Goal: Browse casually

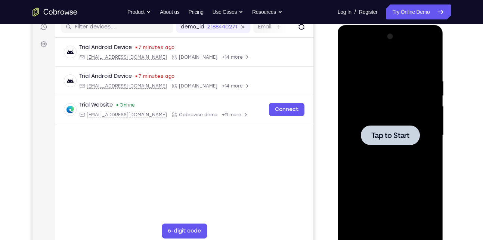
scroll to position [98, 0]
click at [396, 70] on div at bounding box center [390, 135] width 94 height 209
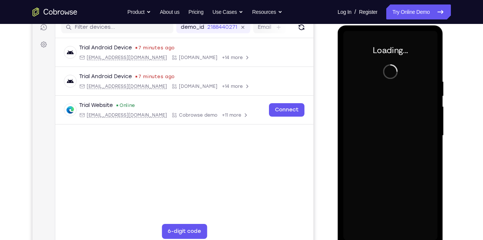
scroll to position [104, 0]
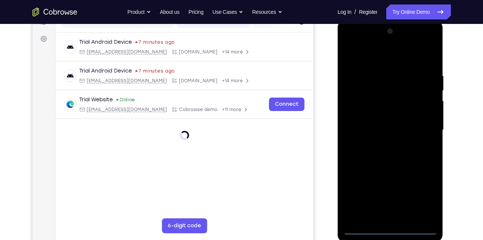
click at [391, 230] on div at bounding box center [390, 129] width 94 height 209
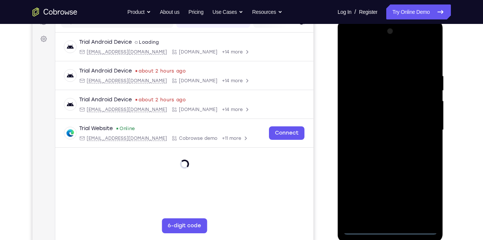
click at [391, 230] on div at bounding box center [390, 129] width 94 height 209
click at [425, 201] on div at bounding box center [390, 129] width 94 height 209
click at [366, 60] on div at bounding box center [390, 129] width 94 height 209
click at [421, 127] on div at bounding box center [390, 129] width 94 height 209
click at [384, 144] on div at bounding box center [390, 129] width 94 height 209
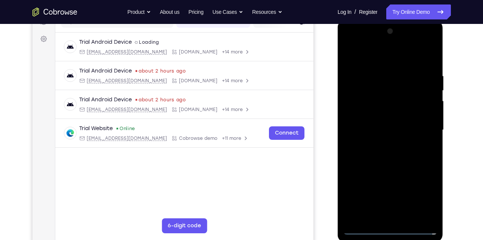
click at [388, 119] on div at bounding box center [390, 129] width 94 height 209
click at [365, 176] on div at bounding box center [390, 129] width 94 height 209
click at [425, 173] on div at bounding box center [390, 129] width 94 height 209
click at [353, 216] on div at bounding box center [390, 129] width 94 height 209
click at [430, 173] on div at bounding box center [390, 129] width 94 height 209
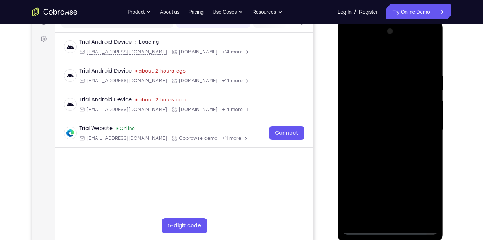
click at [358, 172] on div at bounding box center [390, 129] width 94 height 209
click at [404, 173] on div at bounding box center [390, 129] width 94 height 209
click at [347, 187] on div at bounding box center [390, 129] width 94 height 209
click at [352, 218] on div at bounding box center [390, 129] width 94 height 209
click at [381, 115] on div at bounding box center [390, 129] width 94 height 209
